Goal: Information Seeking & Learning: Learn about a topic

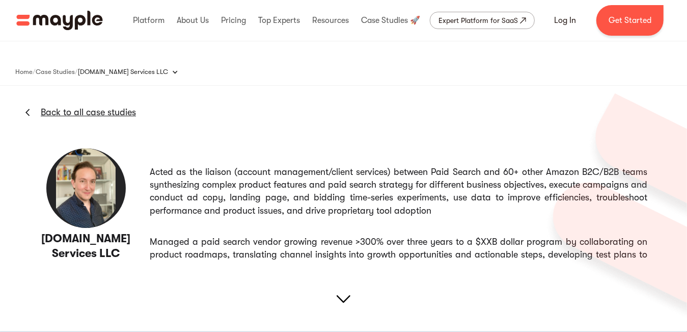
click at [288, 141] on div "Amazon.com Services LLC Back to all case studies Acted as the liaison (account …" at bounding box center [343, 211] width 687 height 251
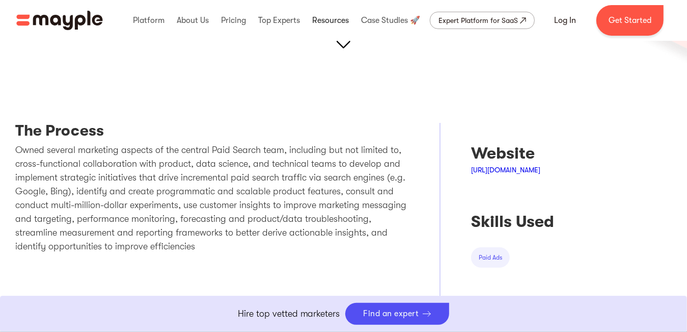
scroll to position [204, 0]
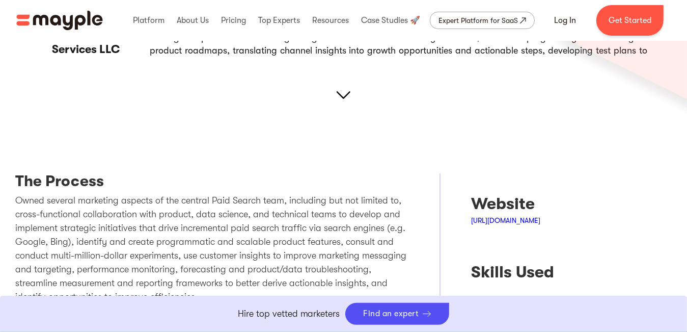
click at [656, 110] on img at bounding box center [614, 6] width 146 height 235
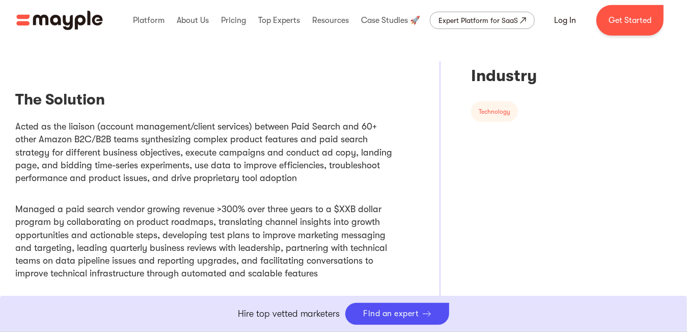
scroll to position [510, 0]
